Goal: Task Accomplishment & Management: Complete application form

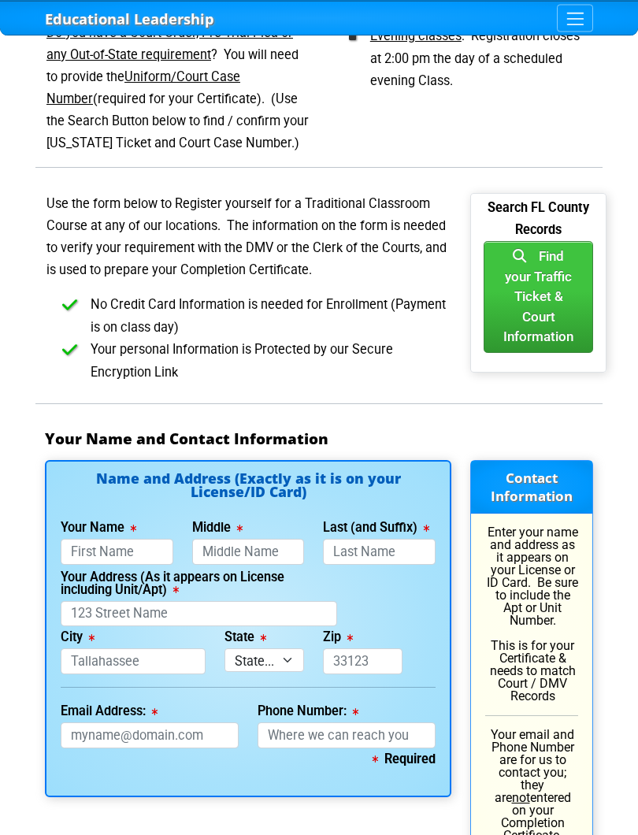
scroll to position [979, 0]
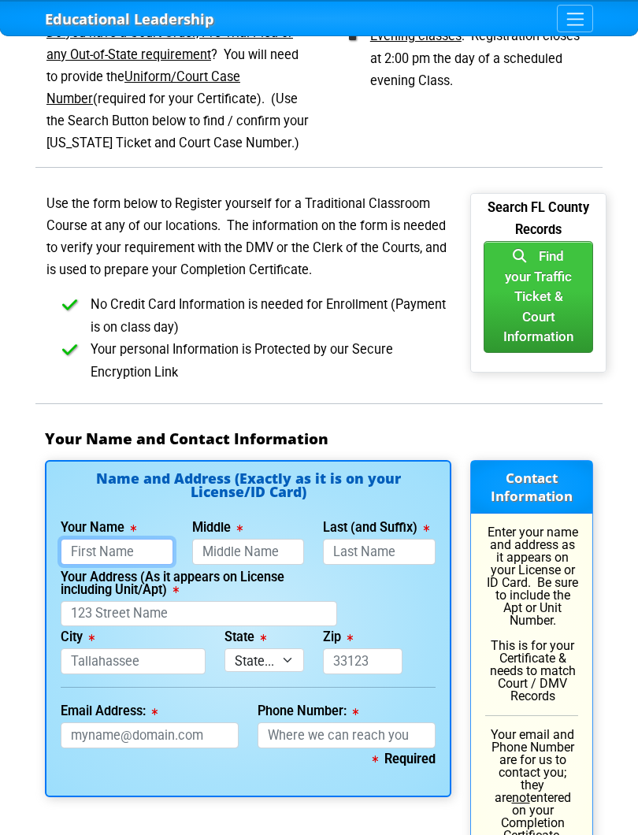
click at [132, 539] on input "Your Name" at bounding box center [117, 552] width 113 height 26
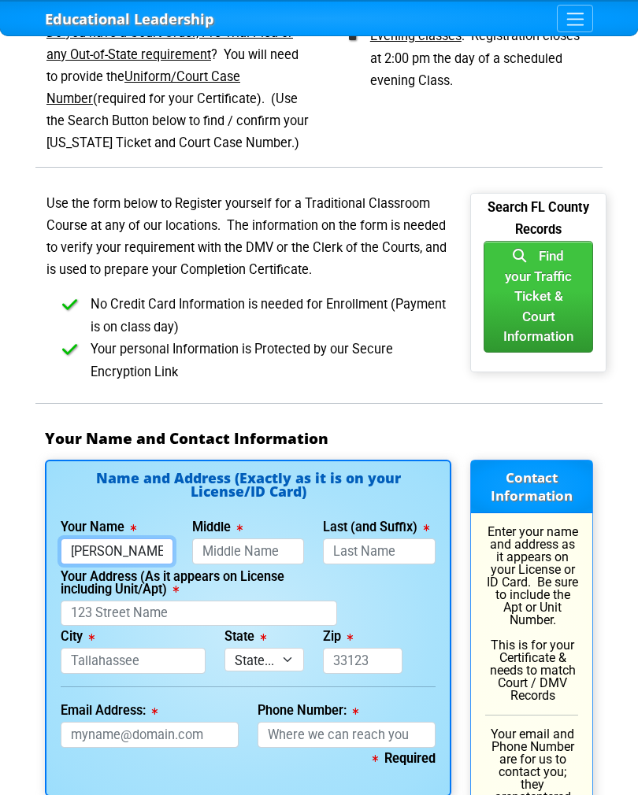
type input "[PERSON_NAME]"
click at [380, 539] on input "Last (and Suffix)" at bounding box center [379, 552] width 113 height 26
type input "[PERSON_NAME]"
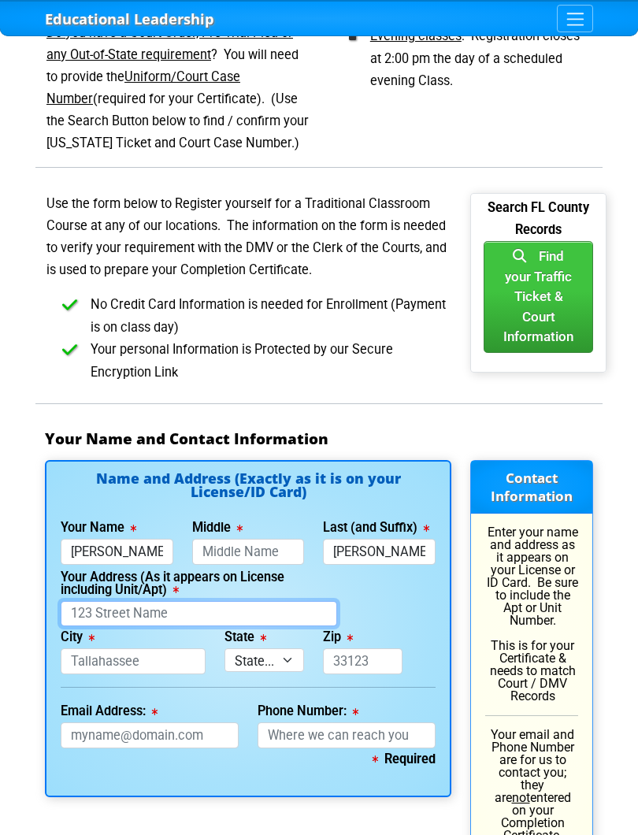
click at [187, 601] on input "Your Address (As it appears on License including Unit/Apt)" at bounding box center [199, 614] width 276 height 26
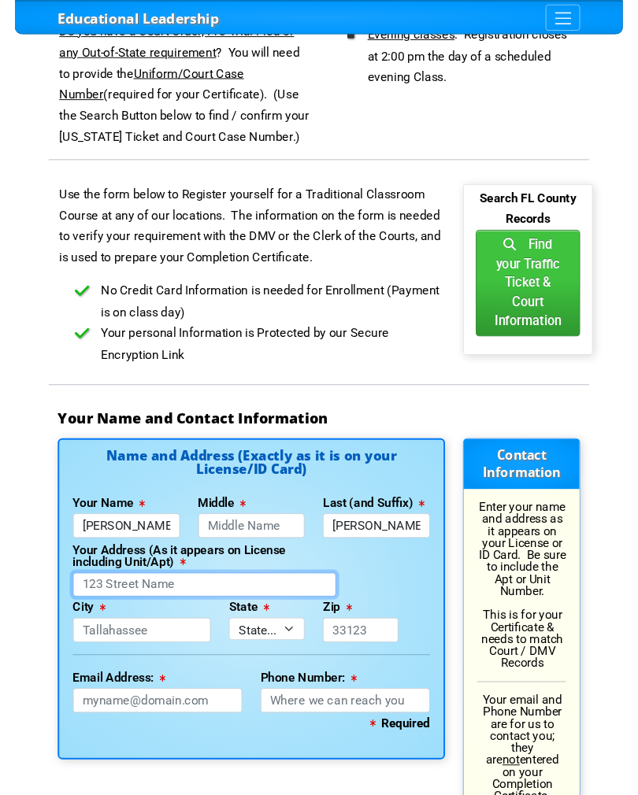
scroll to position [1040, 0]
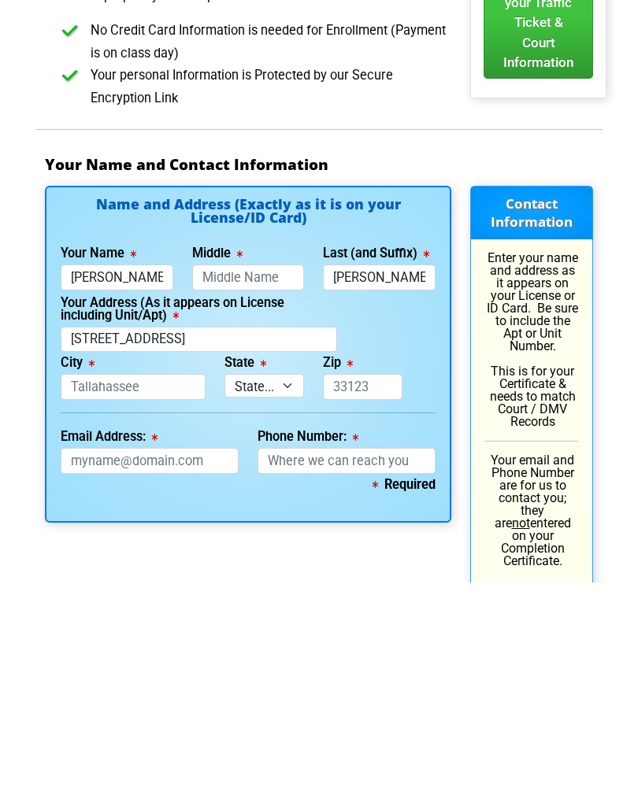
type input "[STREET_ADDRESS]"
type input "Orlando"
select select "{"fullName":"[US_STATE]","abbreviation":"FL","uniqueId":"1d559909-6cf0-4a4d-848…"
type input "32837"
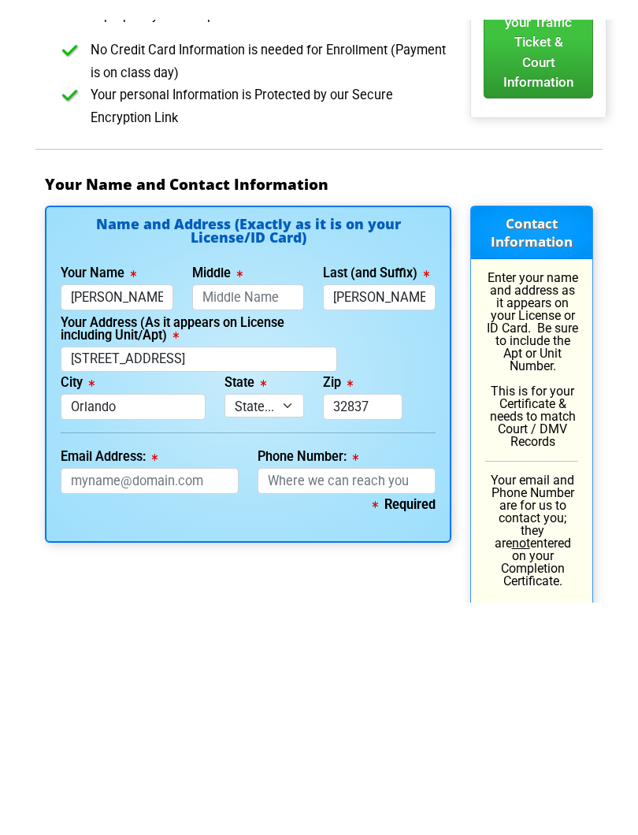
scroll to position [1254, 0]
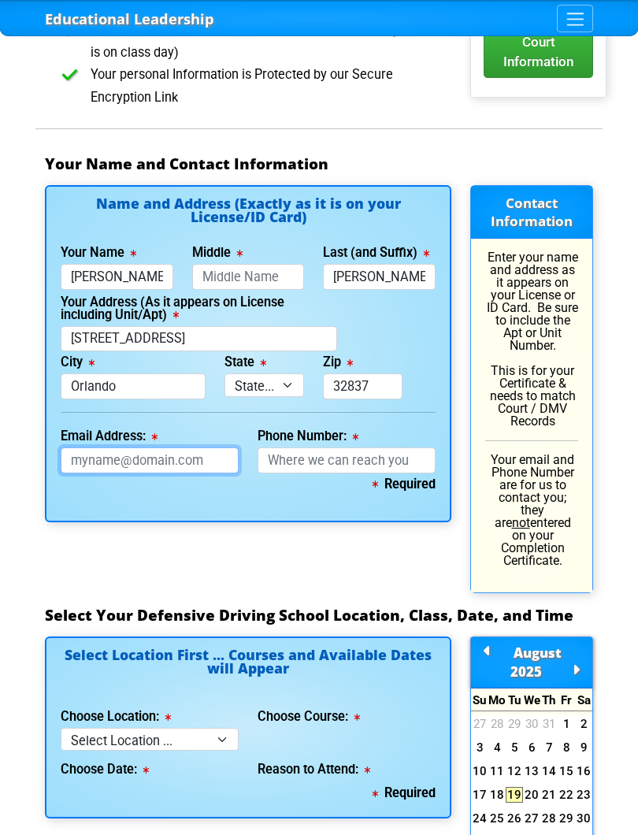
click at [161, 447] on input "Email Address:" at bounding box center [150, 460] width 178 height 26
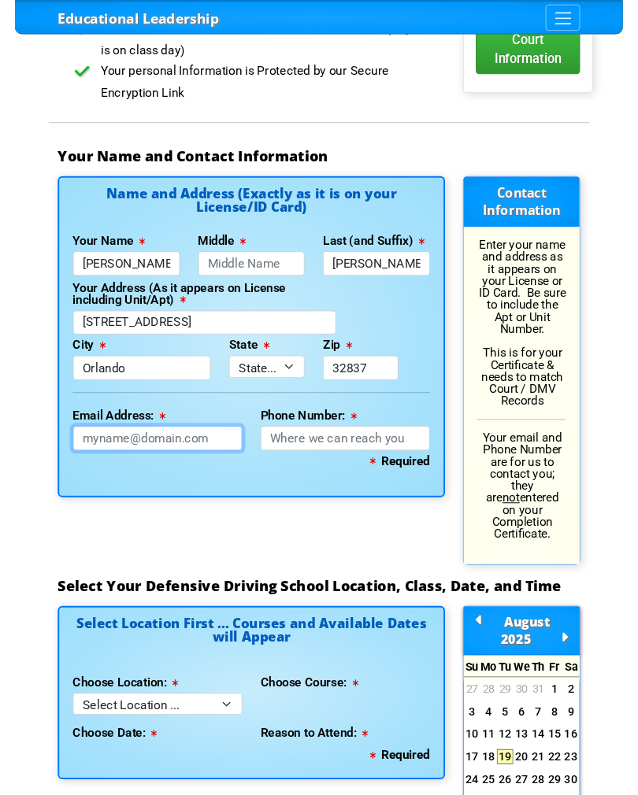
scroll to position [1253, 0]
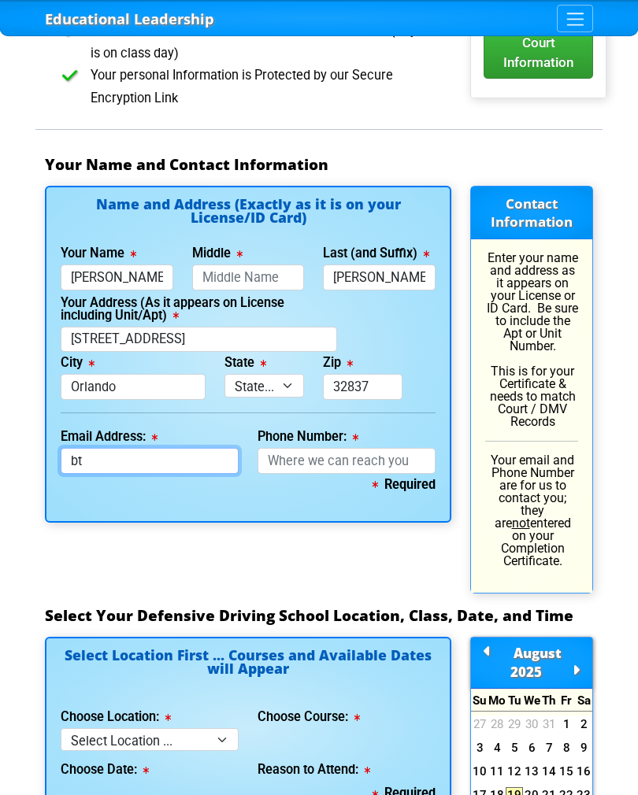
type input "[EMAIL_ADDRESS][DOMAIN_NAME]"
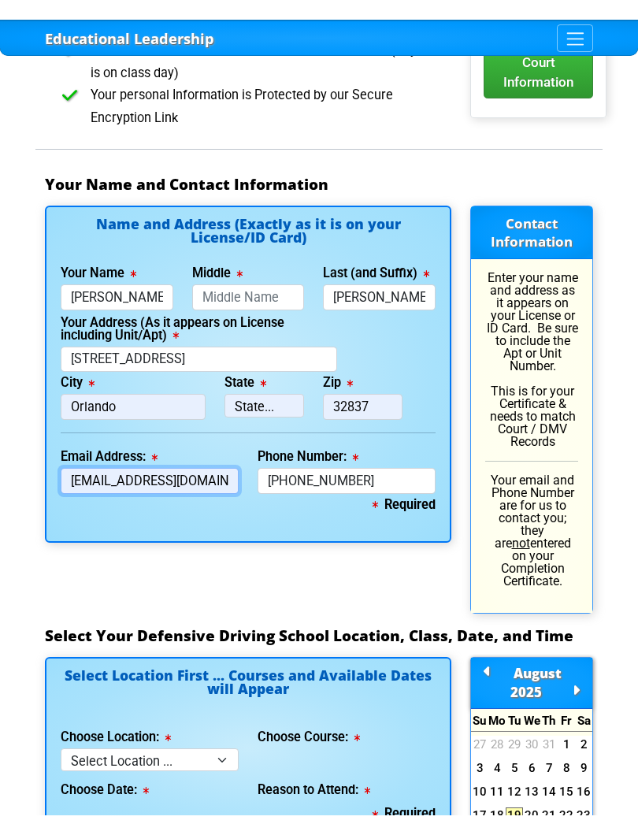
scroll to position [1254, 0]
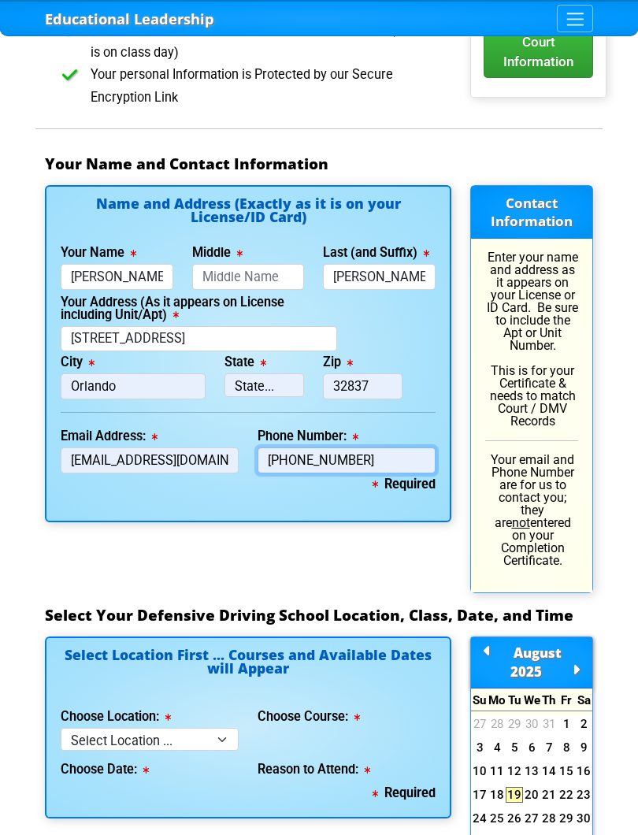
click at [378, 447] on input "[PHONE_NUMBER]" at bounding box center [347, 460] width 178 height 26
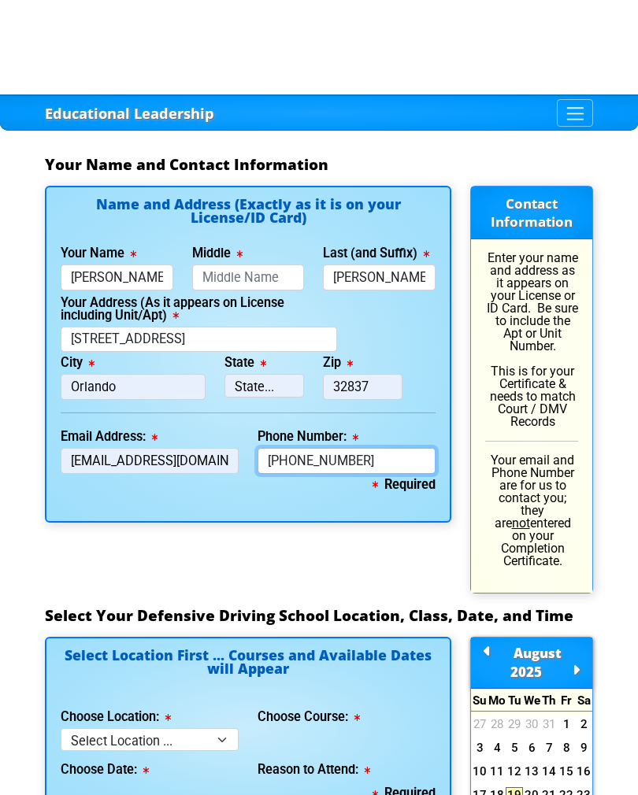
scroll to position [1348, 0]
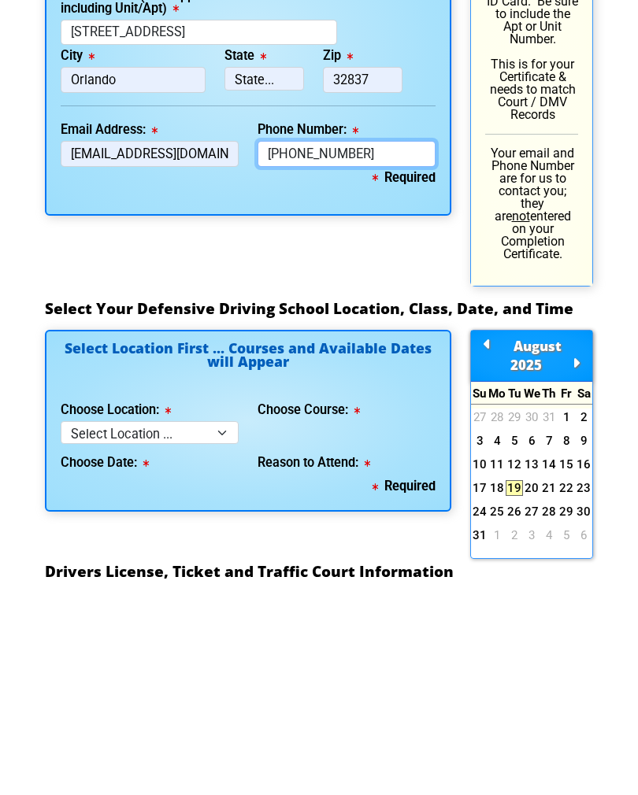
type input "[PHONE_NUMBER]"
click at [225, 633] on select "Select Location ... Tampa Orlando Kissimmee [GEOGRAPHIC_DATA] - en español [GEO…" at bounding box center [150, 644] width 178 height 23
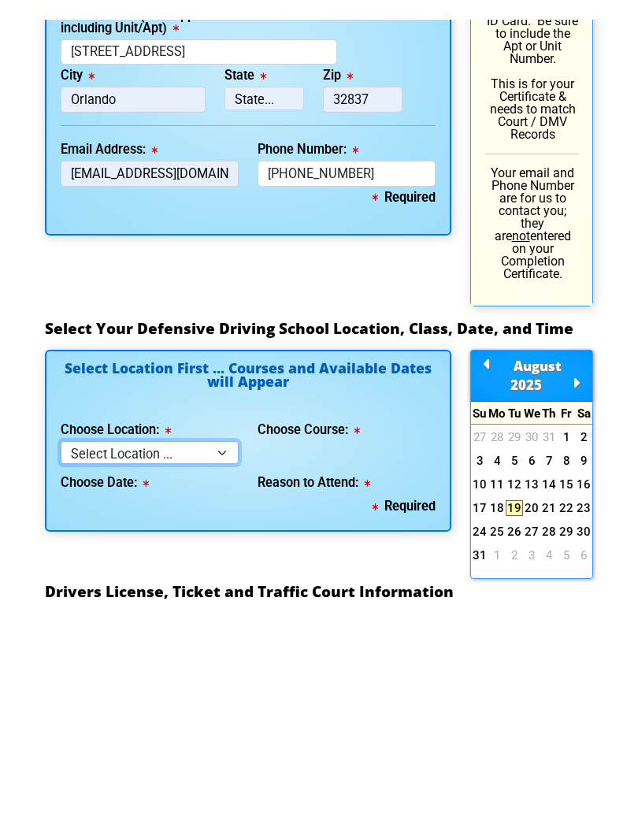
scroll to position [1560, 0]
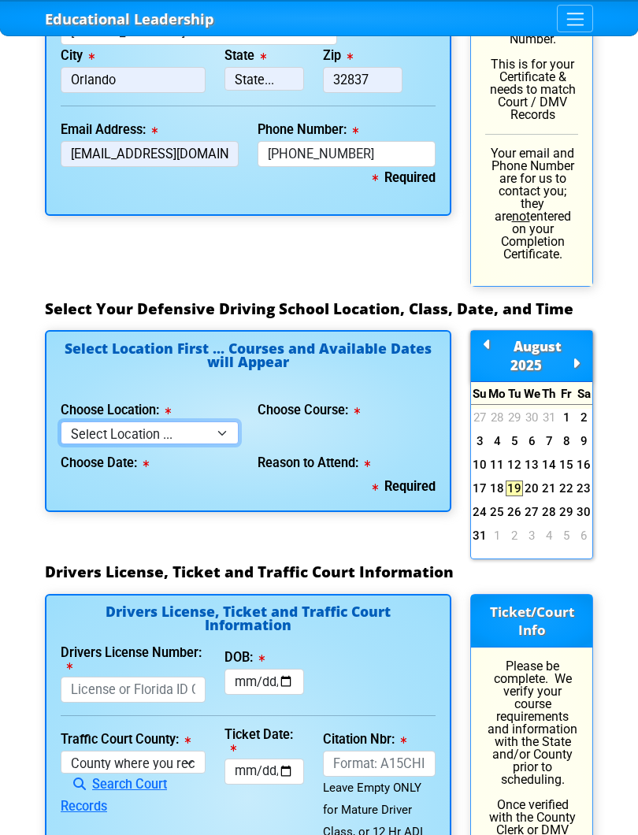
select select "4"
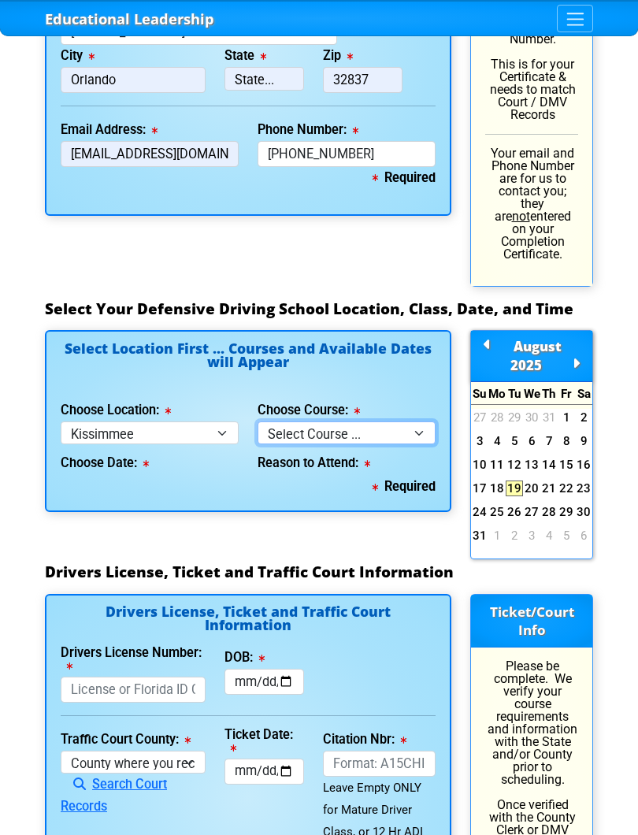
click at [419, 421] on select "Select Course ... 4 Hour BDI Class (Basic Course & TCAC) 4 Hour Under 25 Class …" at bounding box center [347, 432] width 178 height 23
select select "5"
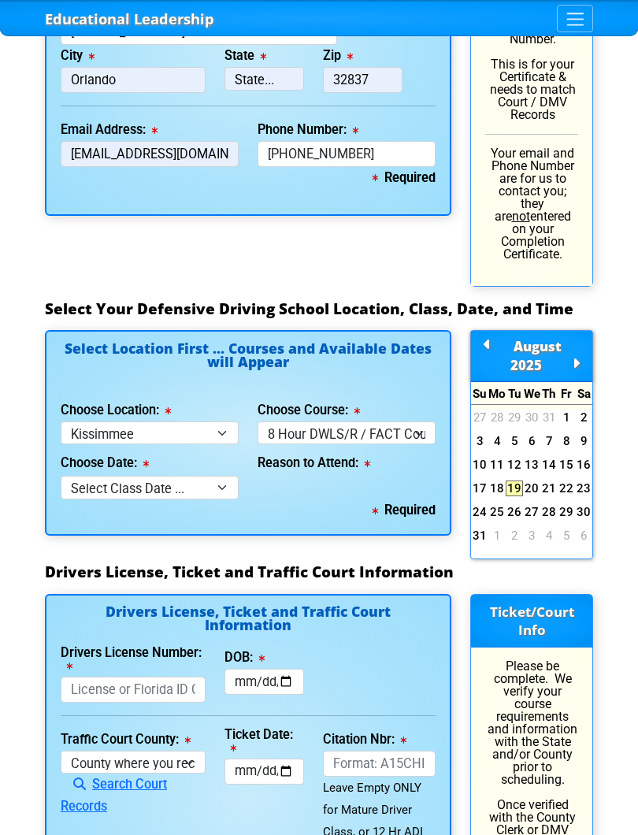
click at [227, 476] on select "Select Class Date ... [DATE] -- ([DATE] from 9:30am-6:30pm)" at bounding box center [150, 487] width 178 height 23
select select "[DATE], 11"
click at [419, 476] on select "Select why you need to take class ... Court Order for Driving on Suspended Lice…" at bounding box center [347, 487] width 178 height 23
select select "8 Hour DWLS/R - Court Ordered"
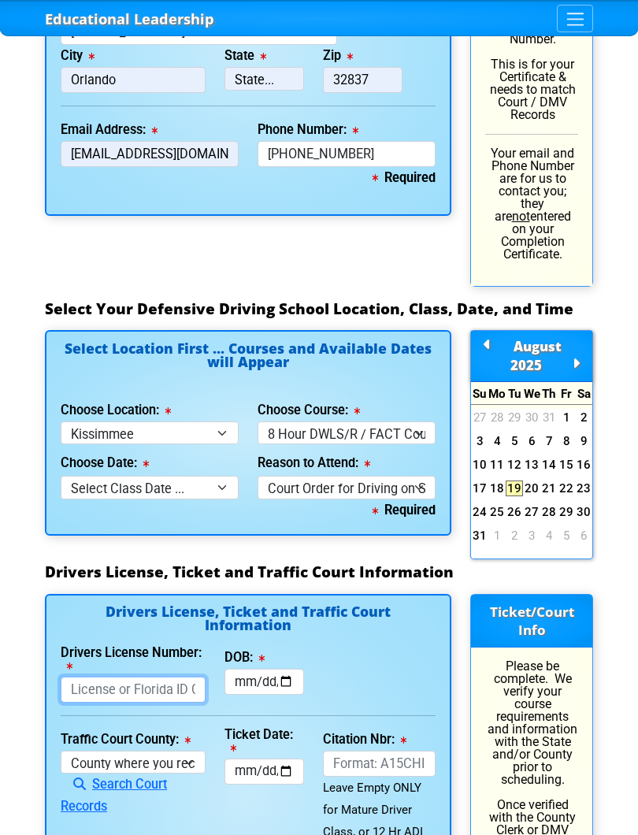
click at [148, 676] on input "Drivers License Number:" at bounding box center [133, 689] width 145 height 26
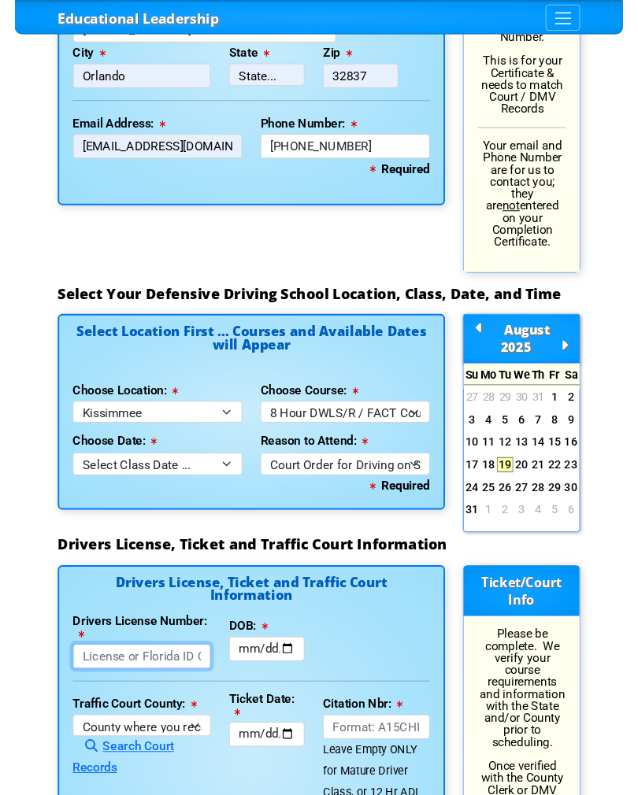
scroll to position [1695, 0]
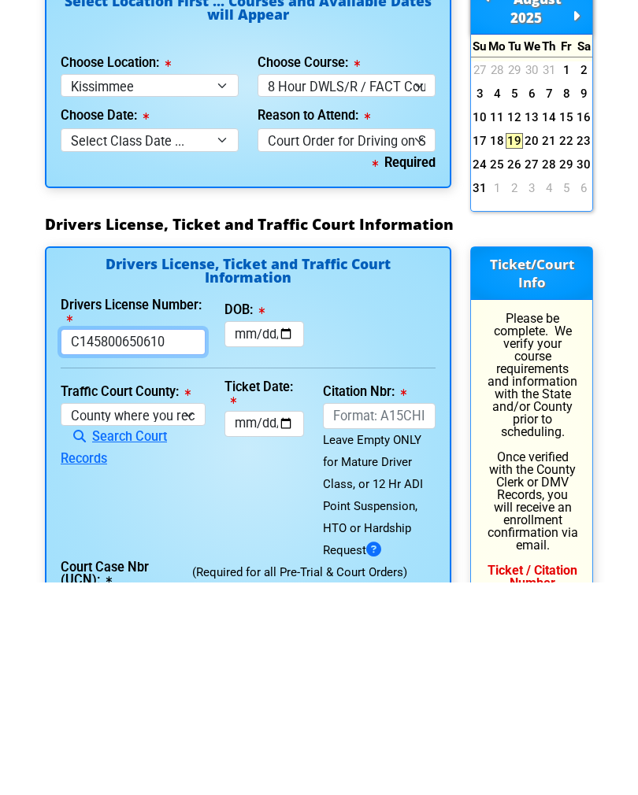
type input "C145800650610"
click at [286, 534] on input "DOB:" at bounding box center [264, 547] width 80 height 26
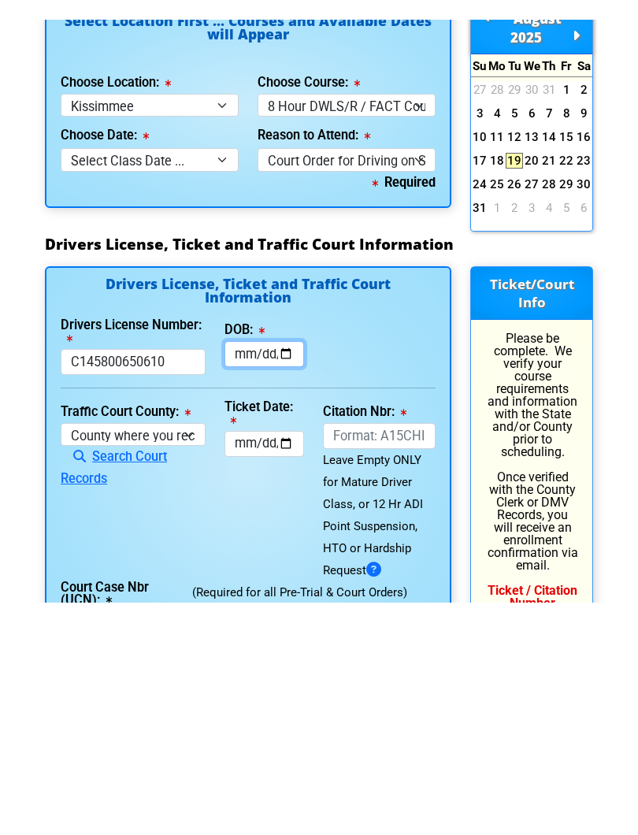
scroll to position [1907, 0]
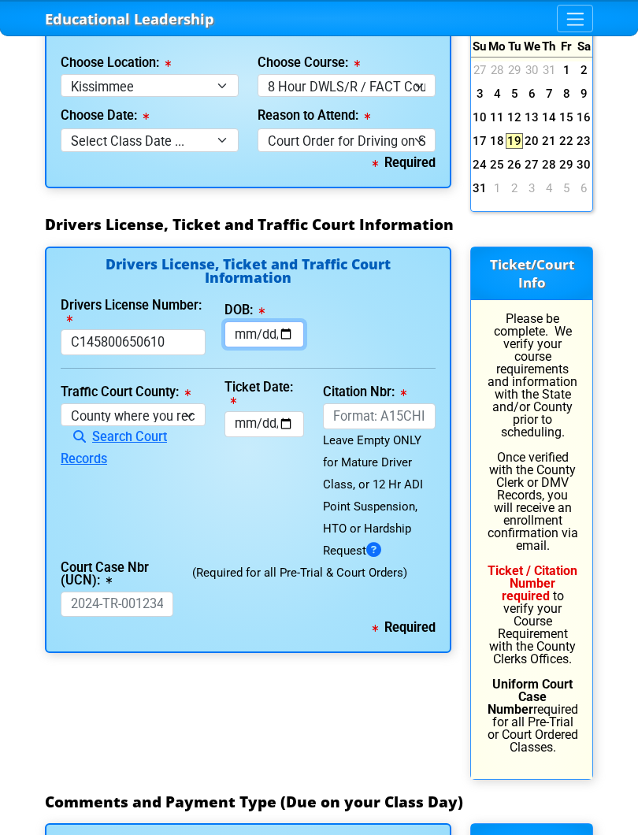
click at [292, 321] on input "[DATE]" at bounding box center [264, 334] width 80 height 26
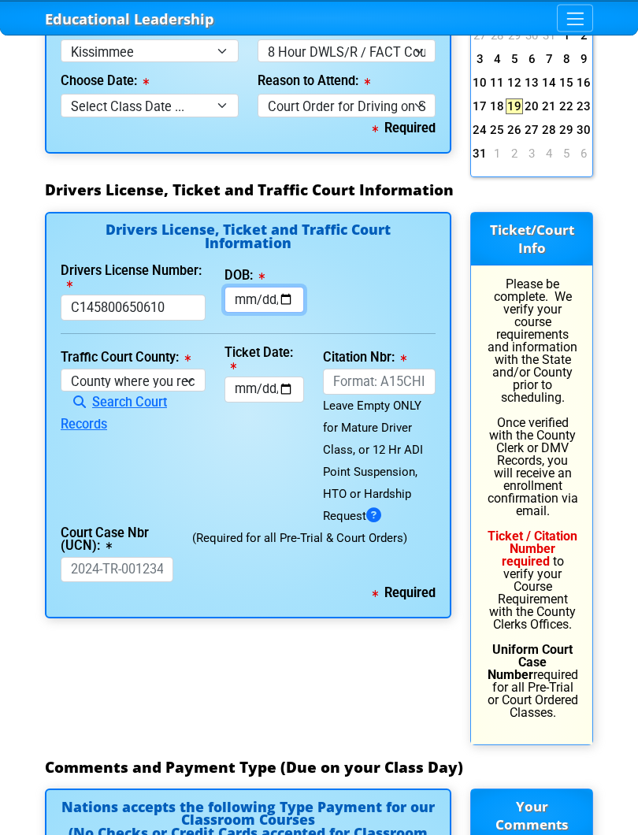
scroll to position [1940, 0]
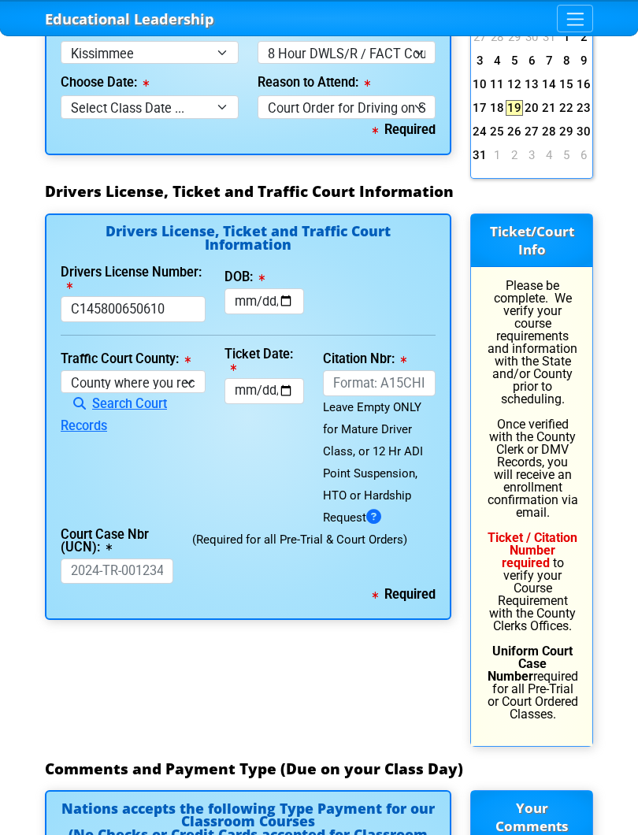
click at [249, 271] on label "DOB:" at bounding box center [244, 277] width 40 height 13
click at [249, 288] on input "[DATE]" at bounding box center [264, 301] width 80 height 26
type input "[DATE]"
click at [139, 558] on input "Court Case Nbr (UCN):" at bounding box center [117, 571] width 113 height 26
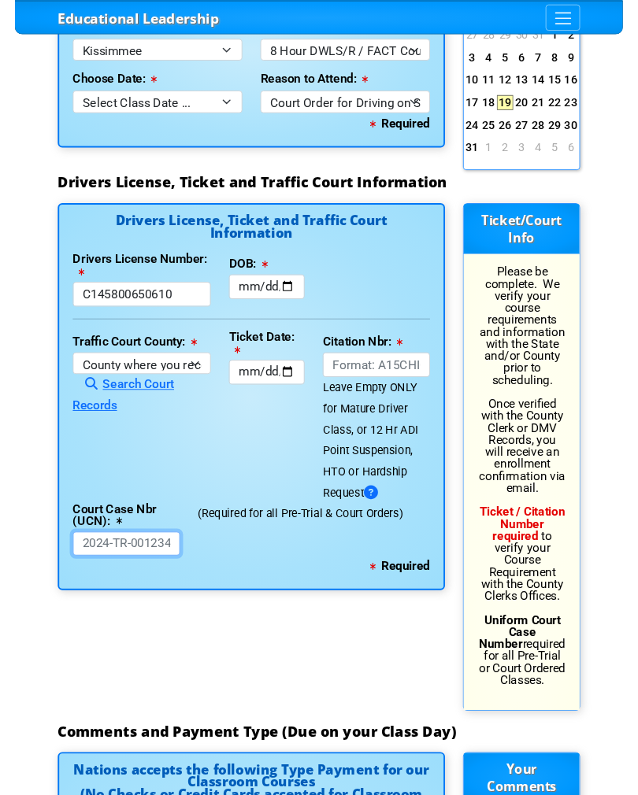
scroll to position [1940, 0]
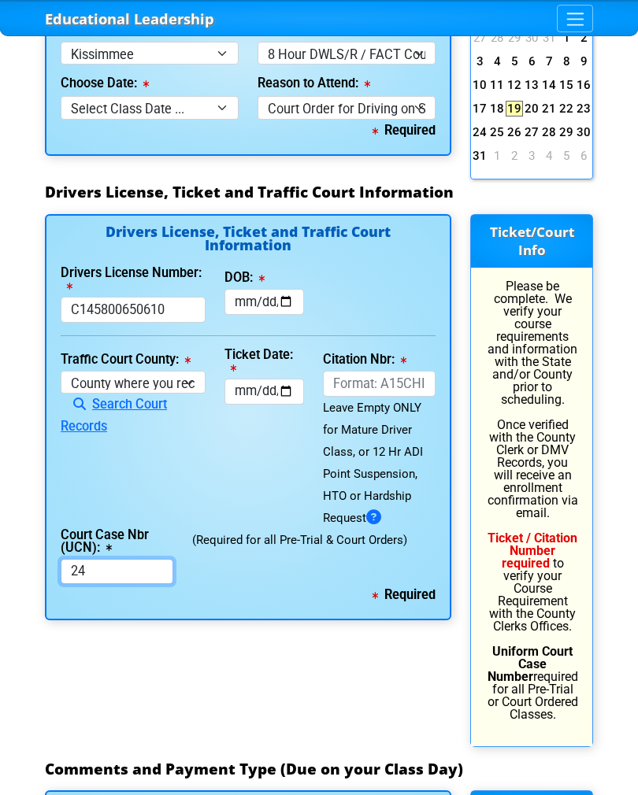
type input "2"
type input "2024ct0022802"
click at [383, 371] on input "Citation Nbr:" at bounding box center [379, 384] width 113 height 26
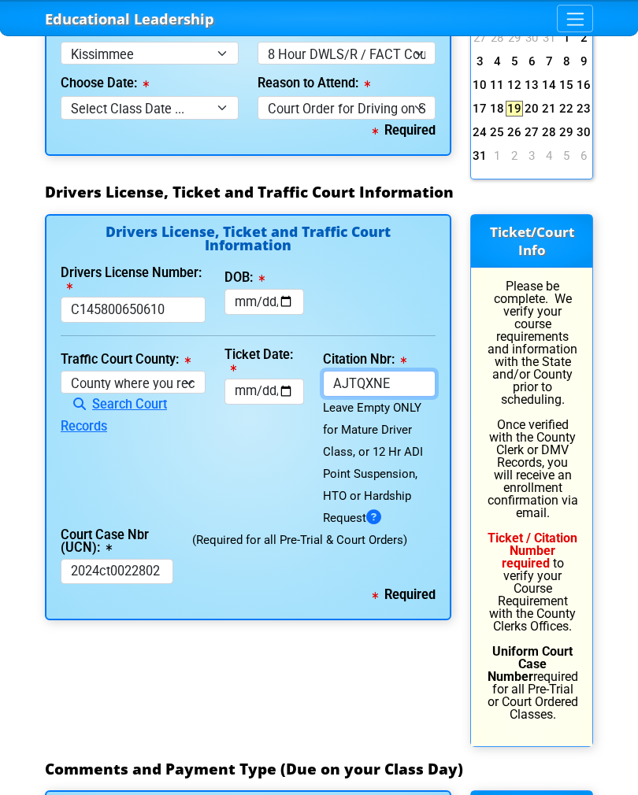
type input "AJTQXNE"
click at [269, 379] on input "Ticket Date:" at bounding box center [264, 392] width 80 height 26
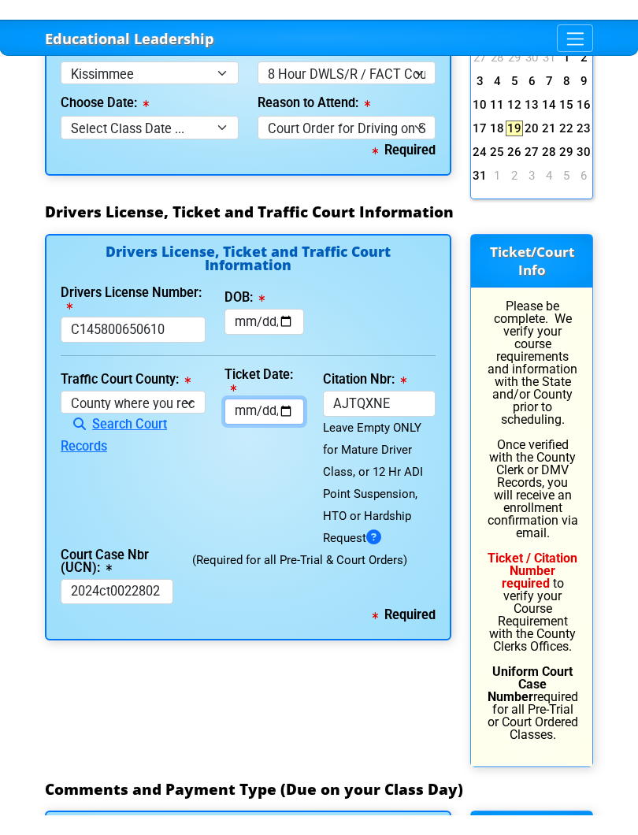
scroll to position [1940, 0]
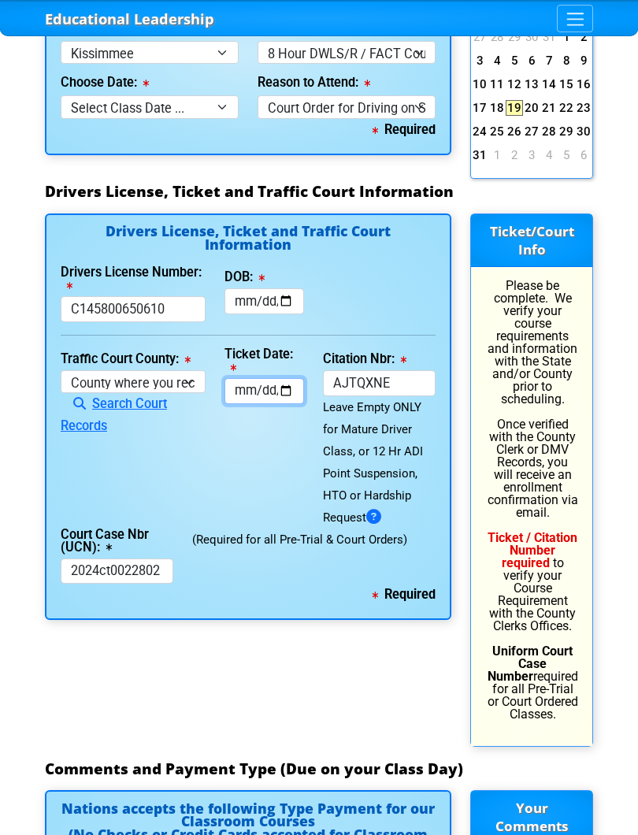
type input "[DATE]"
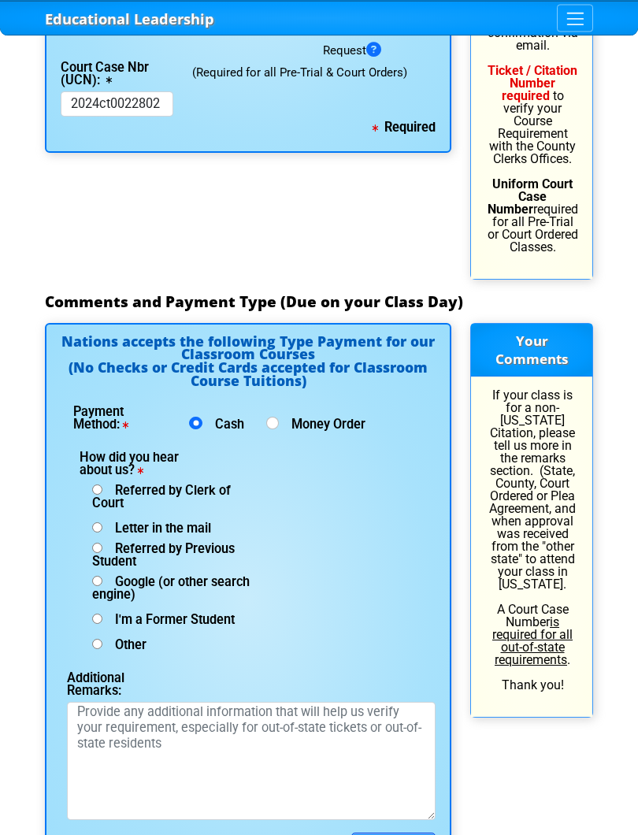
scroll to position [2408, 0]
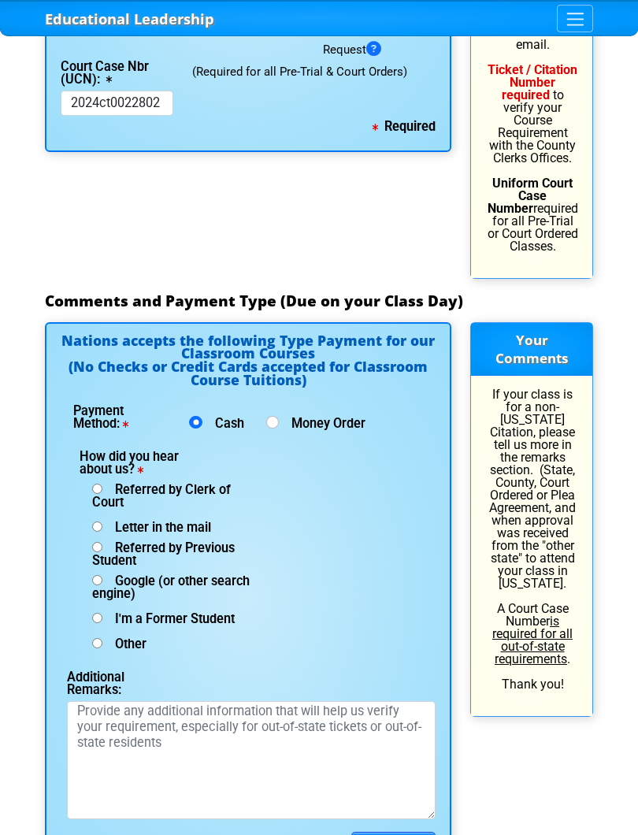
click at [99, 573] on span "Google (or other search engine)" at bounding box center [170, 587] width 157 height 28
click at [99, 494] on input "Google (or other search engine)" at bounding box center [97, 489] width 10 height 10
radio input "true"
click at [399, 746] on span "Submit" at bounding box center [386, 847] width 43 height 16
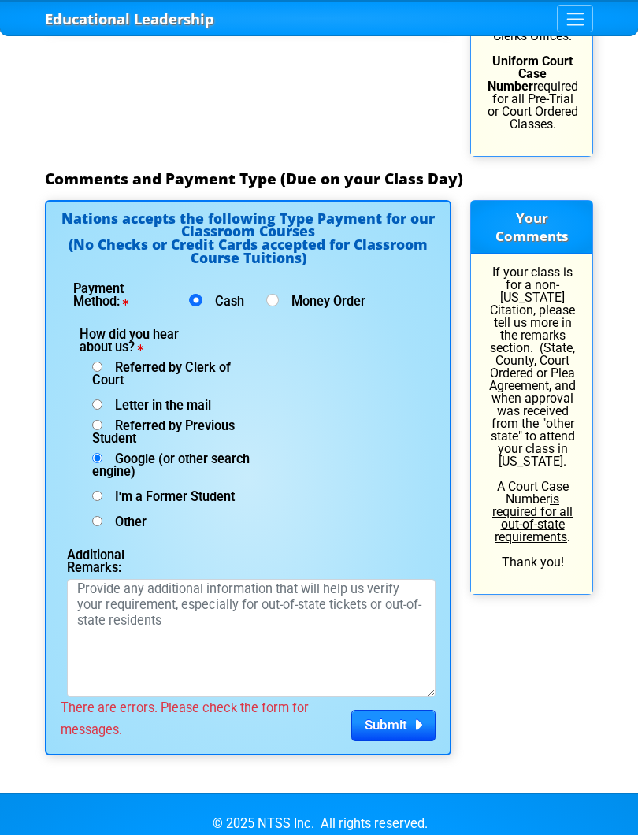
scroll to position [2528, 0]
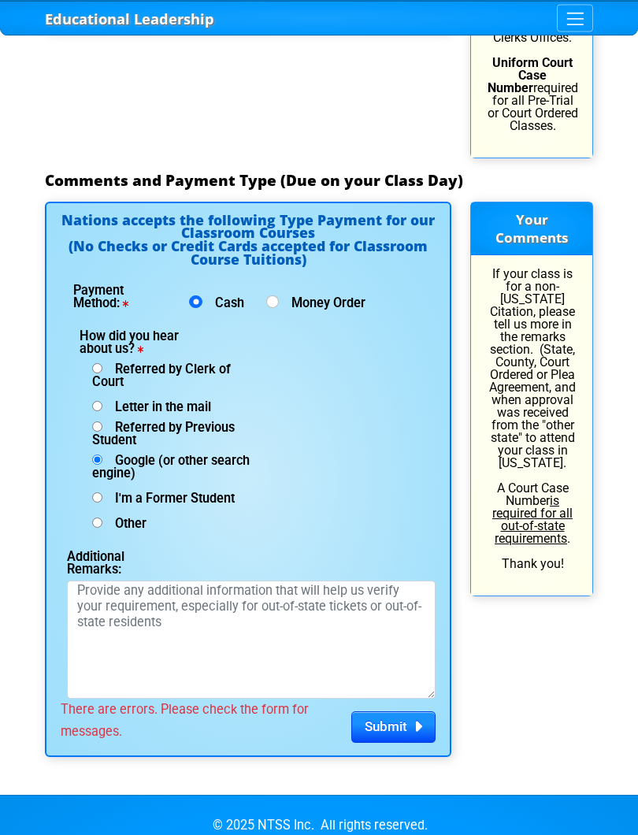
click at [389, 719] on span "Submit" at bounding box center [386, 727] width 43 height 16
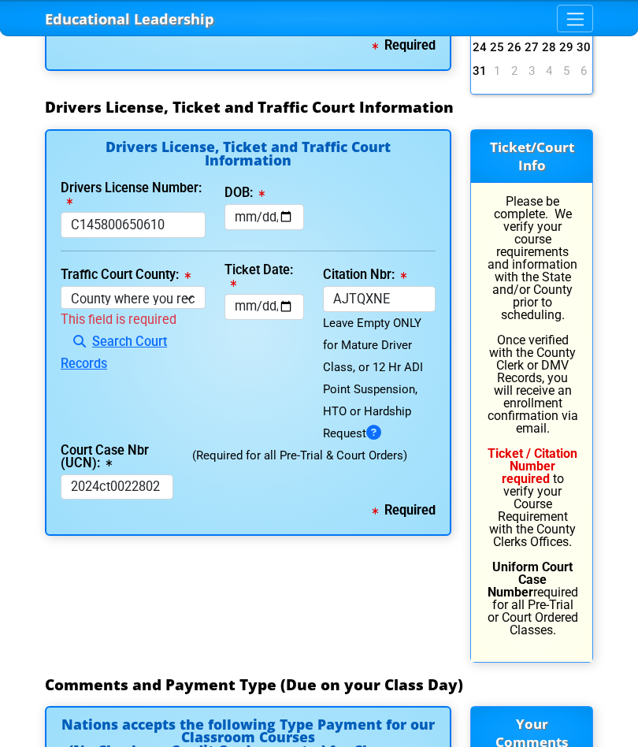
scroll to position [2019, 0]
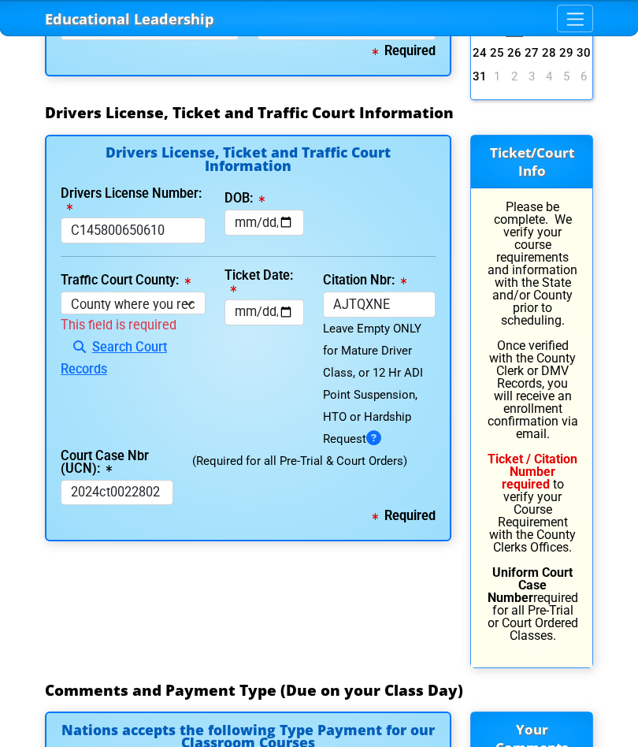
click at [172, 291] on select "County where you received the Ticket Out of State Out of State - [US_STATE] Out…" at bounding box center [133, 302] width 145 height 23
select select "{"countyName":"Osceola","state":"[US_STATE]","uniqueId":"e0d9688b-550c-4624-8ae…"
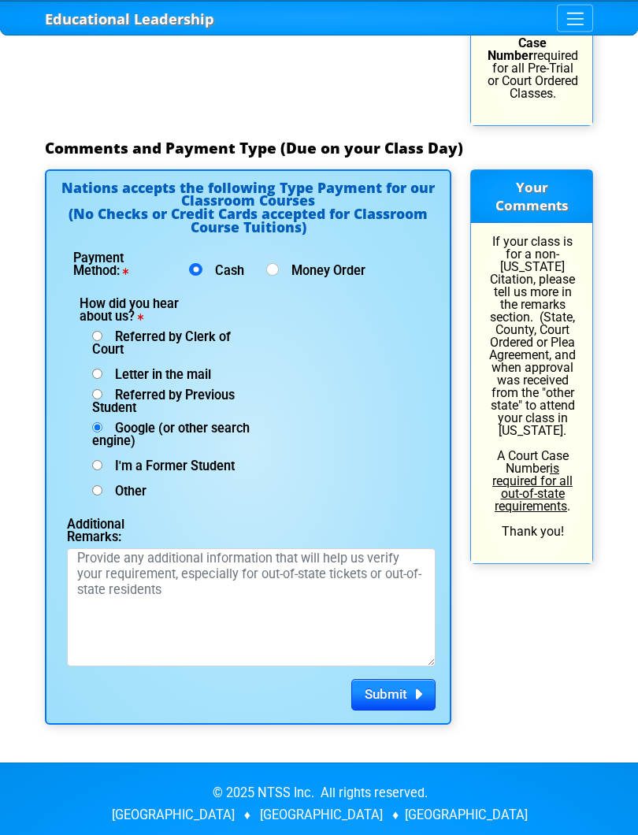
scroll to position [2561, 0]
click at [393, 686] on span "Submit" at bounding box center [386, 694] width 43 height 16
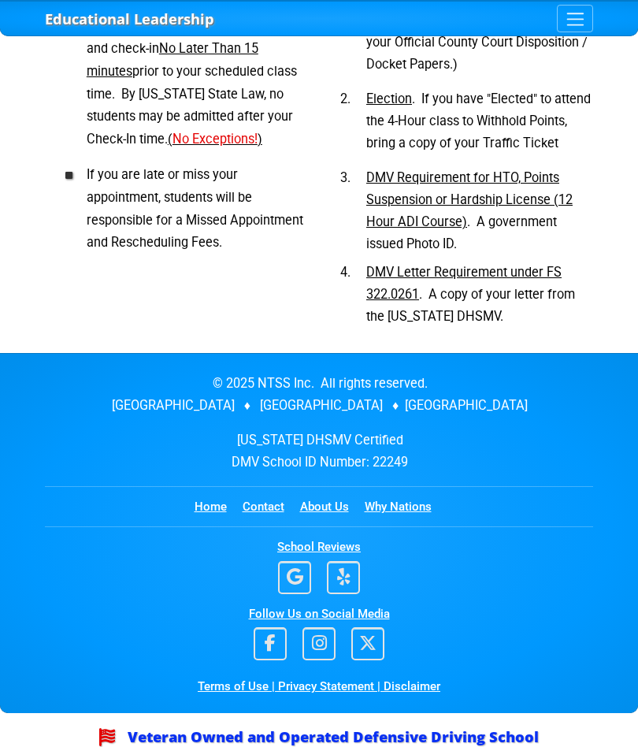
scroll to position [1317, 0]
